Goal: Find specific page/section: Find specific page/section

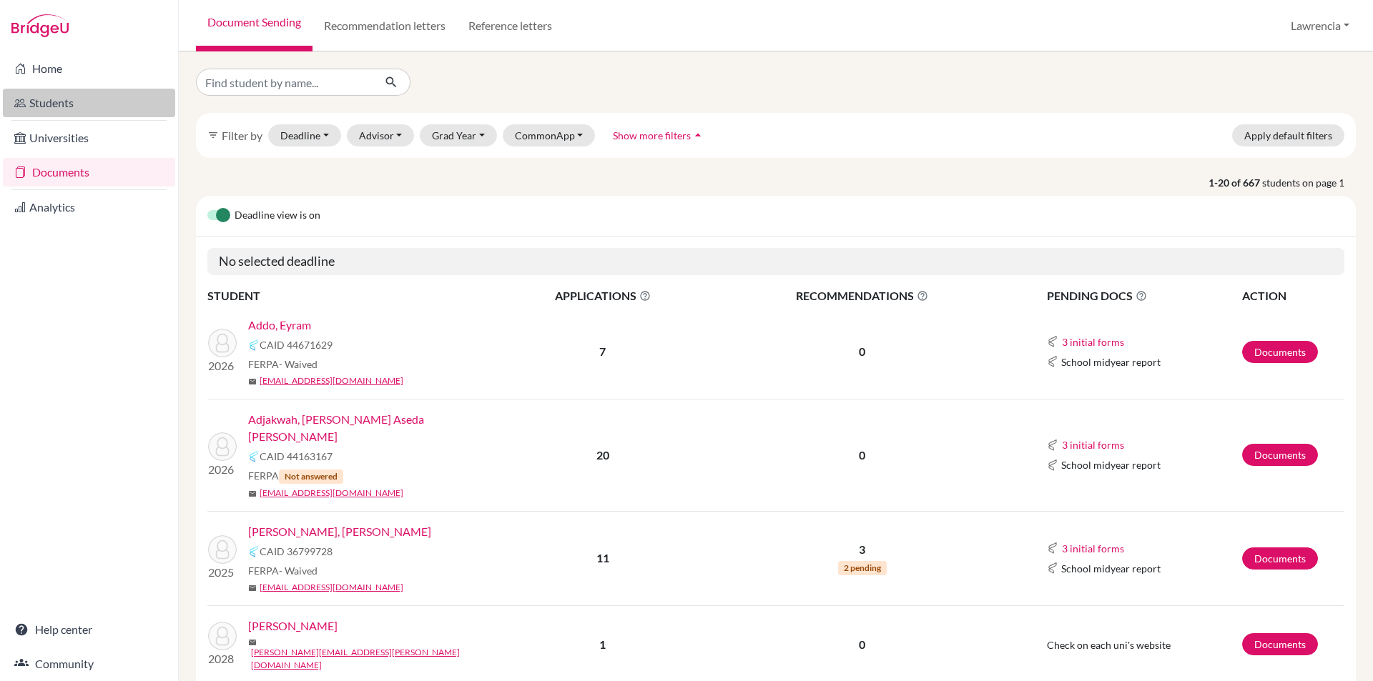
click at [41, 107] on link "Students" at bounding box center [89, 103] width 172 height 29
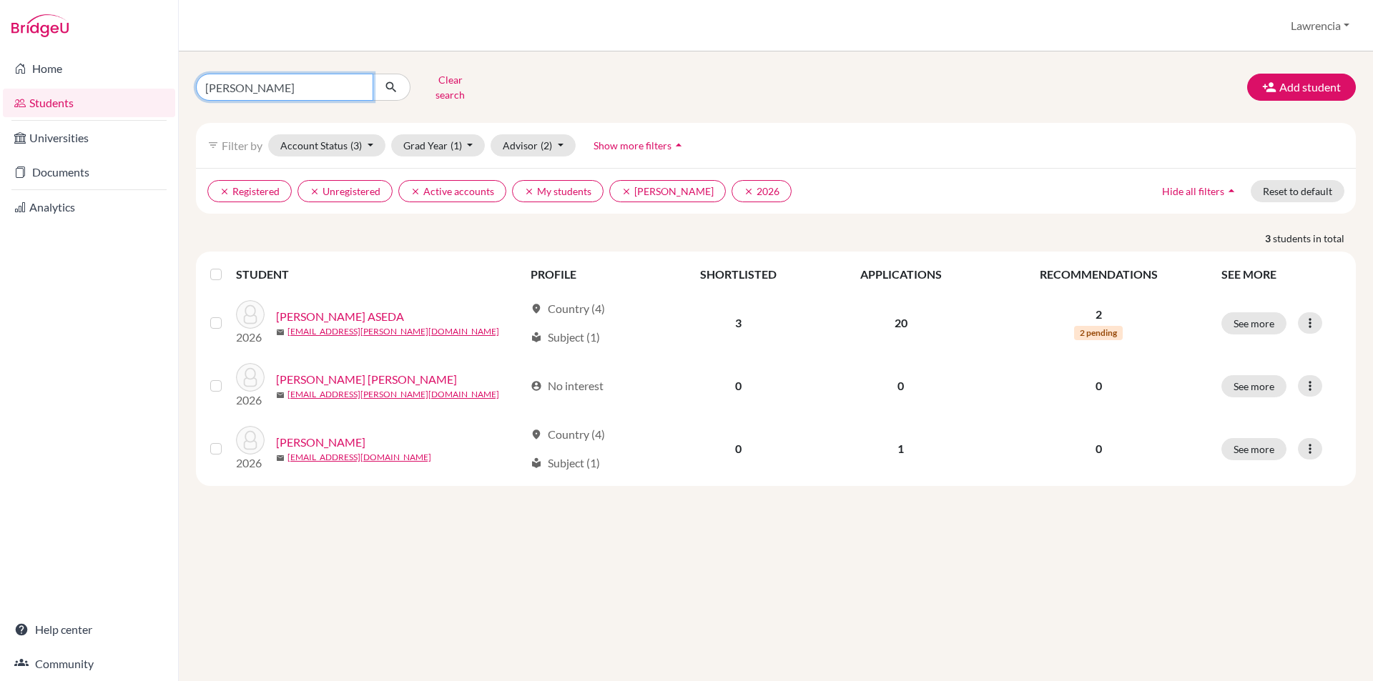
drag, startPoint x: 266, startPoint y: 84, endPoint x: 359, endPoint y: 69, distance: 94.3
click at [268, 87] on input "[PERSON_NAME]" at bounding box center [284, 87] width 177 height 27
type input "k"
type input "makayla"
click button "submit" at bounding box center [392, 87] width 38 height 27
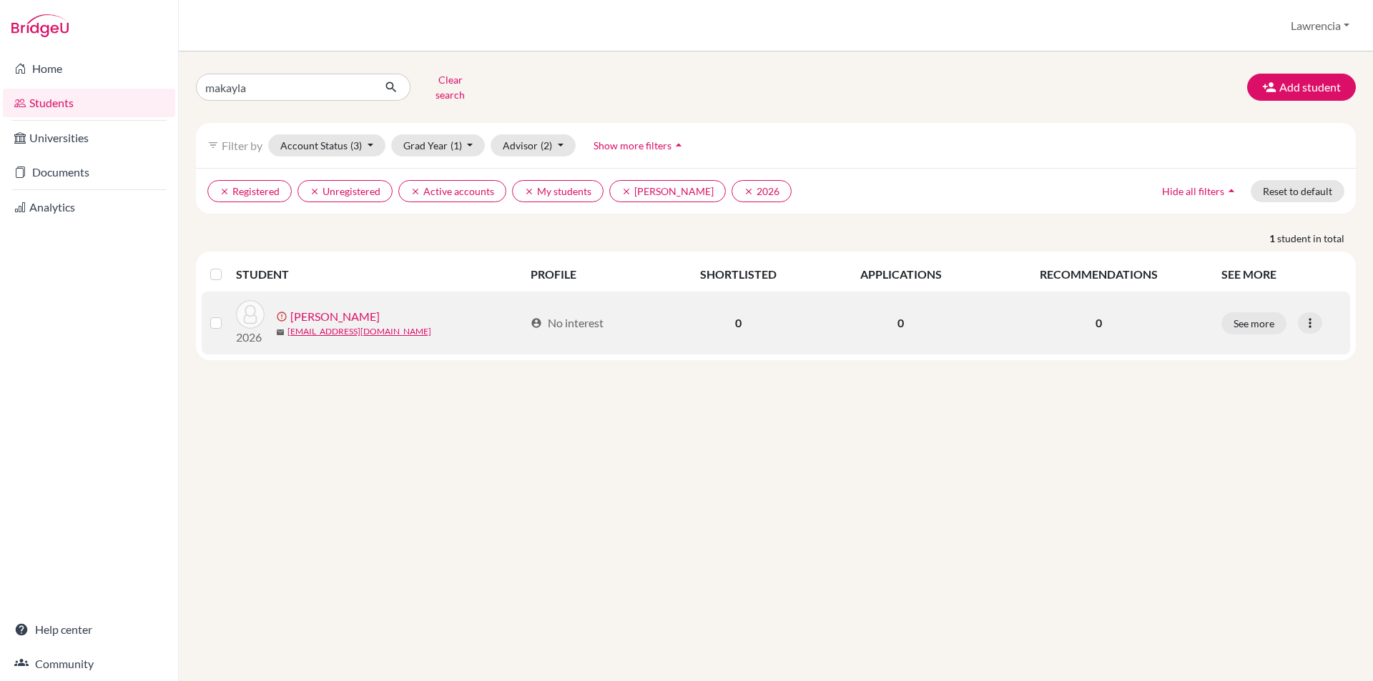
click at [365, 308] on link "[PERSON_NAME]" at bounding box center [334, 316] width 89 height 17
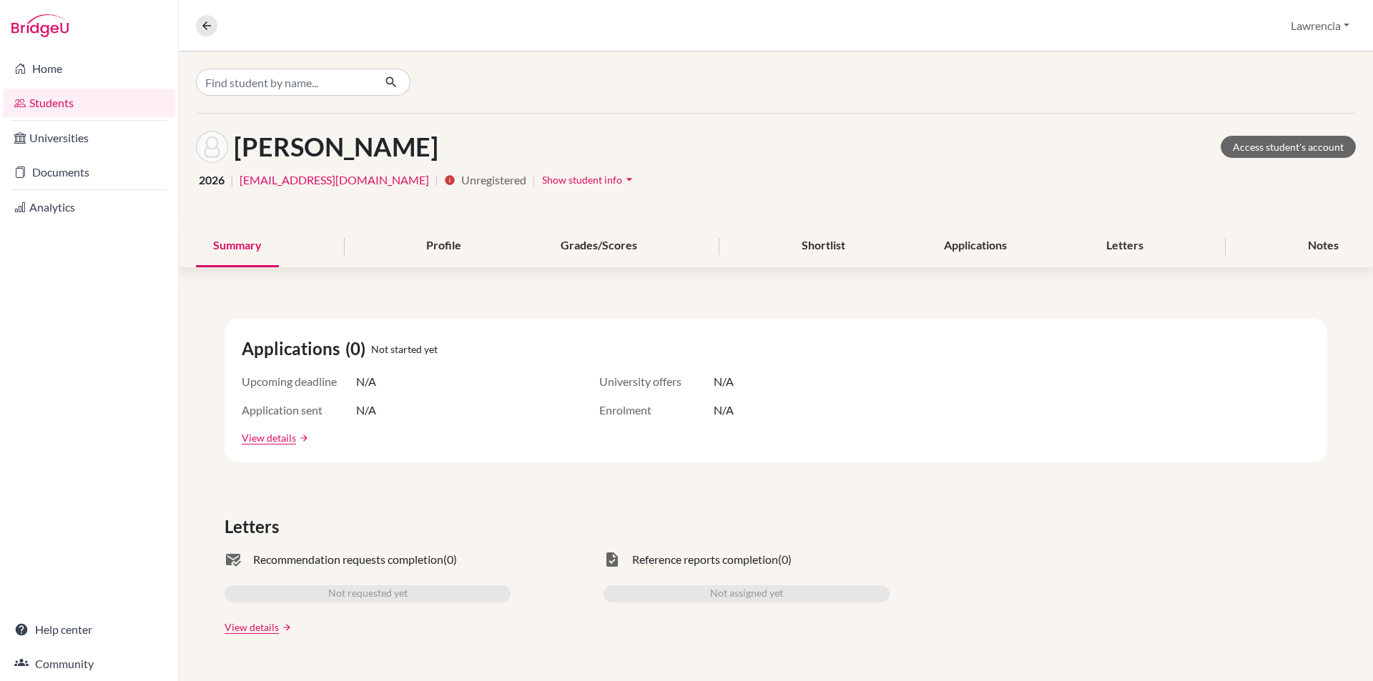
click at [555, 179] on span "Show student info" at bounding box center [582, 180] width 80 height 12
